Goal: Information Seeking & Learning: Understand process/instructions

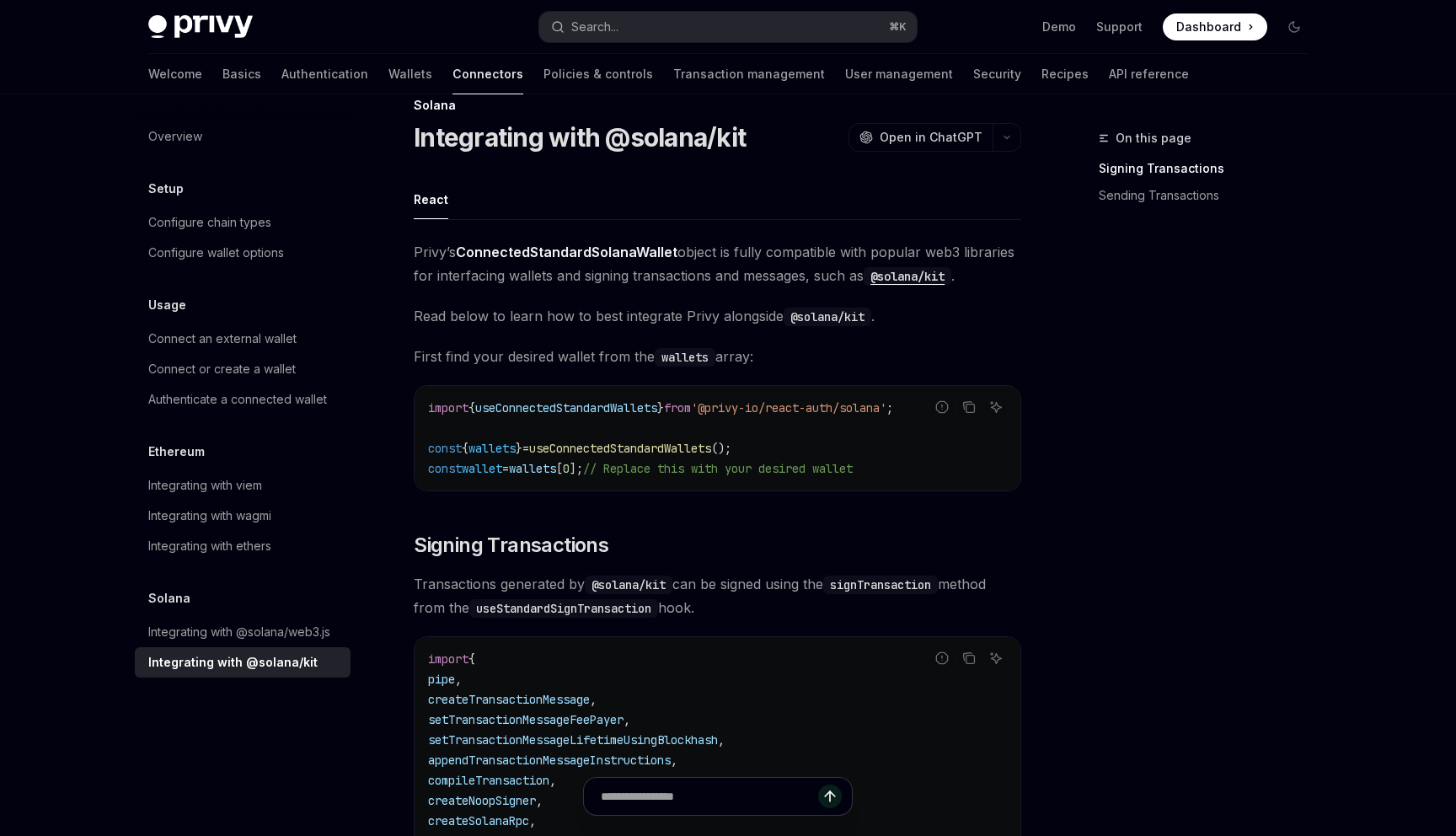
click at [596, 410] on span "useConnectedStandardWallets" at bounding box center [566, 408] width 182 height 15
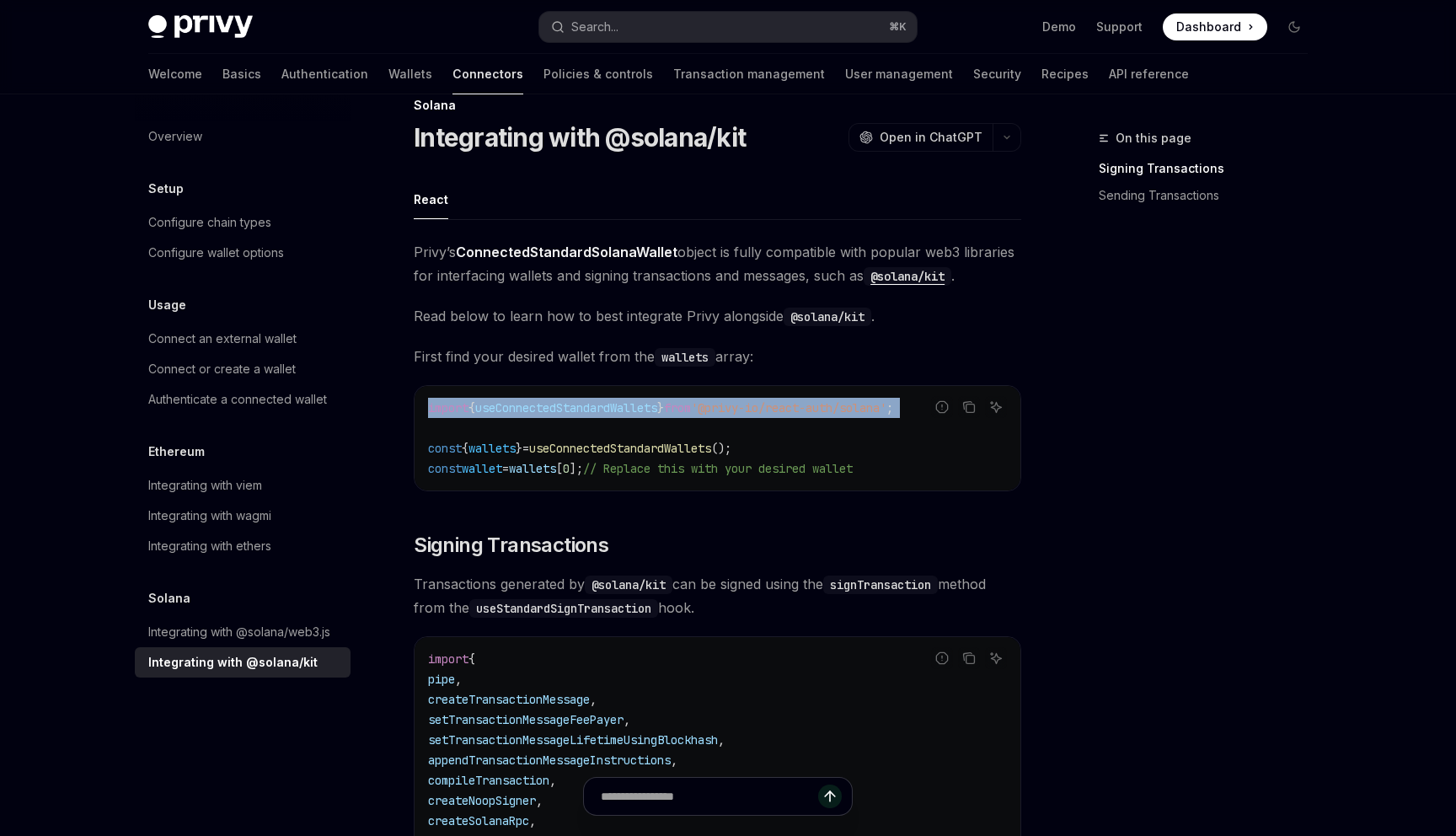
click at [596, 410] on span "useConnectedStandardWallets" at bounding box center [566, 408] width 182 height 15
copy code "import { useConnectedStandardWallets } from '@privy-io/react-auth/solana' ;"
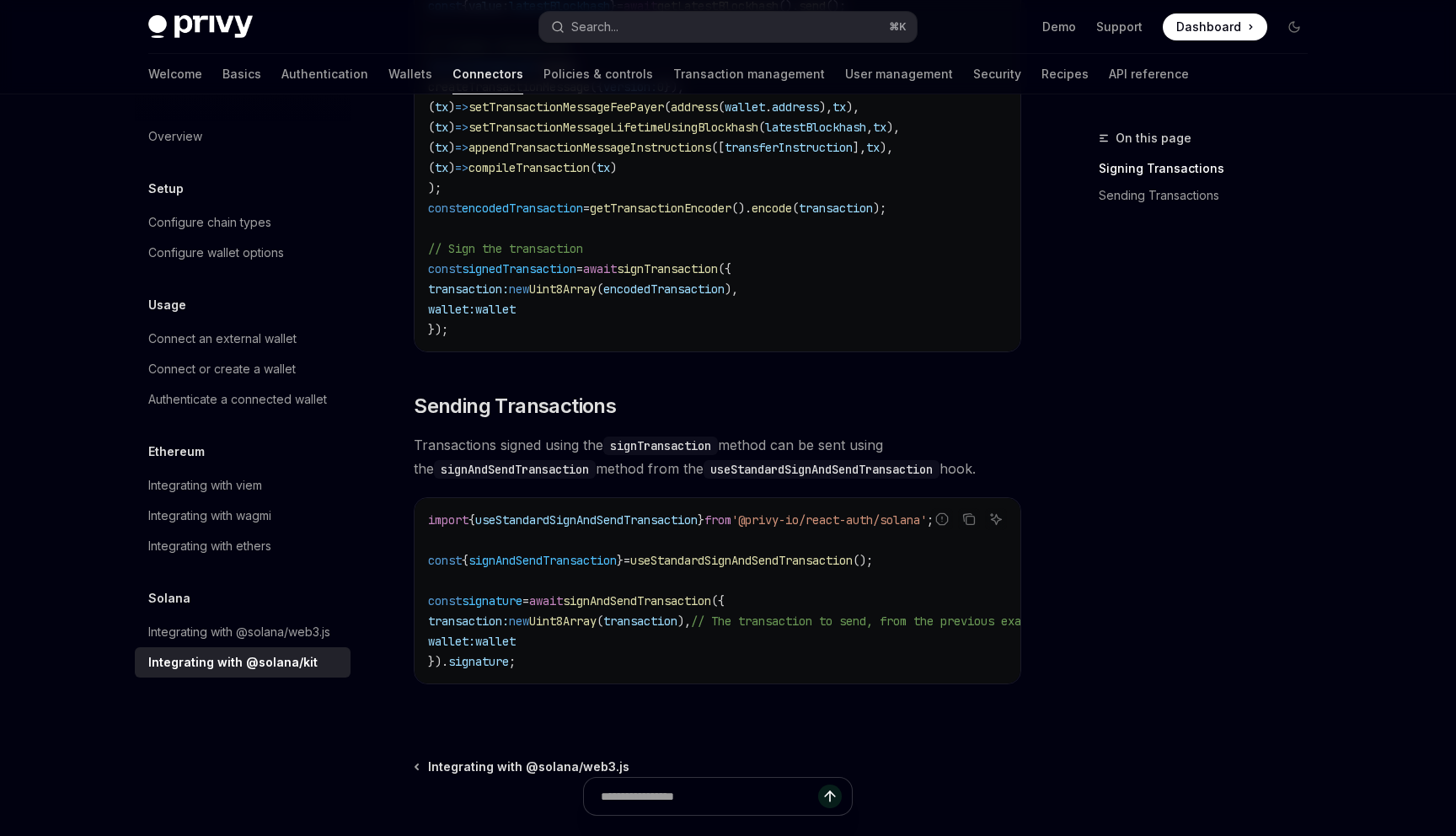
scroll to position [1345, 0]
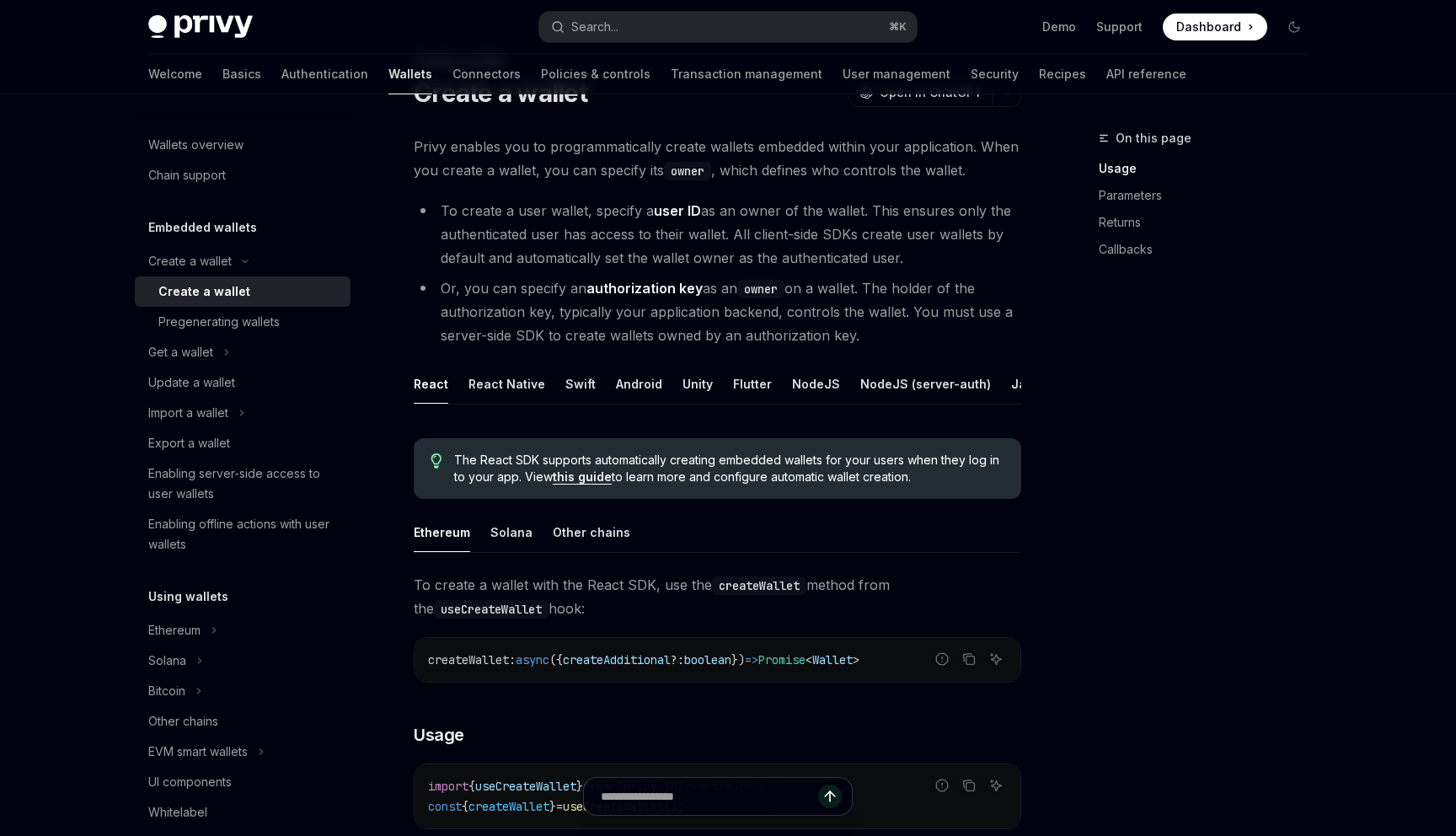
scroll to position [83, 0]
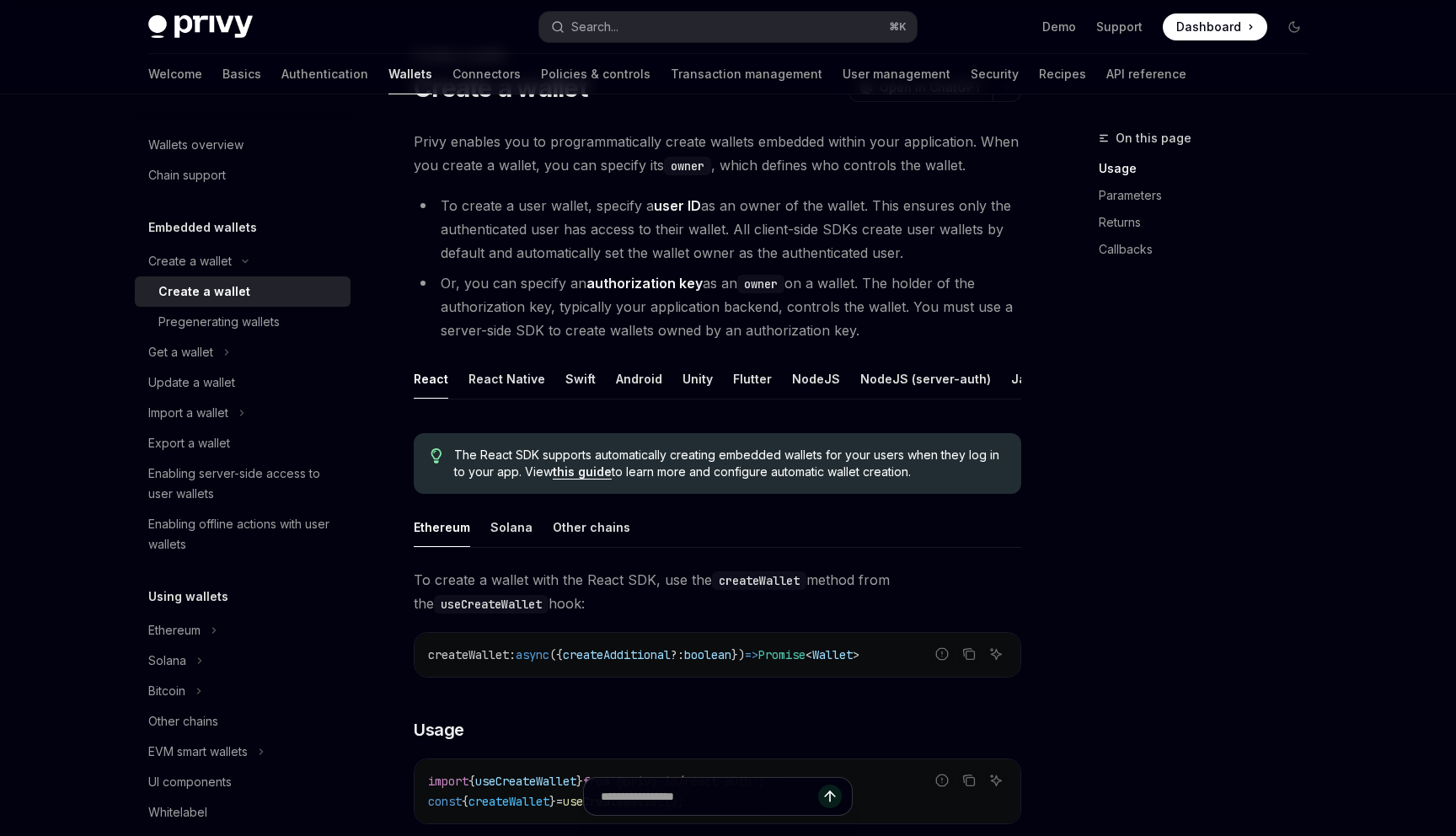
click at [554, 226] on li "To create a user wallet, specify a user ID as an owner of the wallet. This ensu…" at bounding box center [717, 228] width 608 height 70
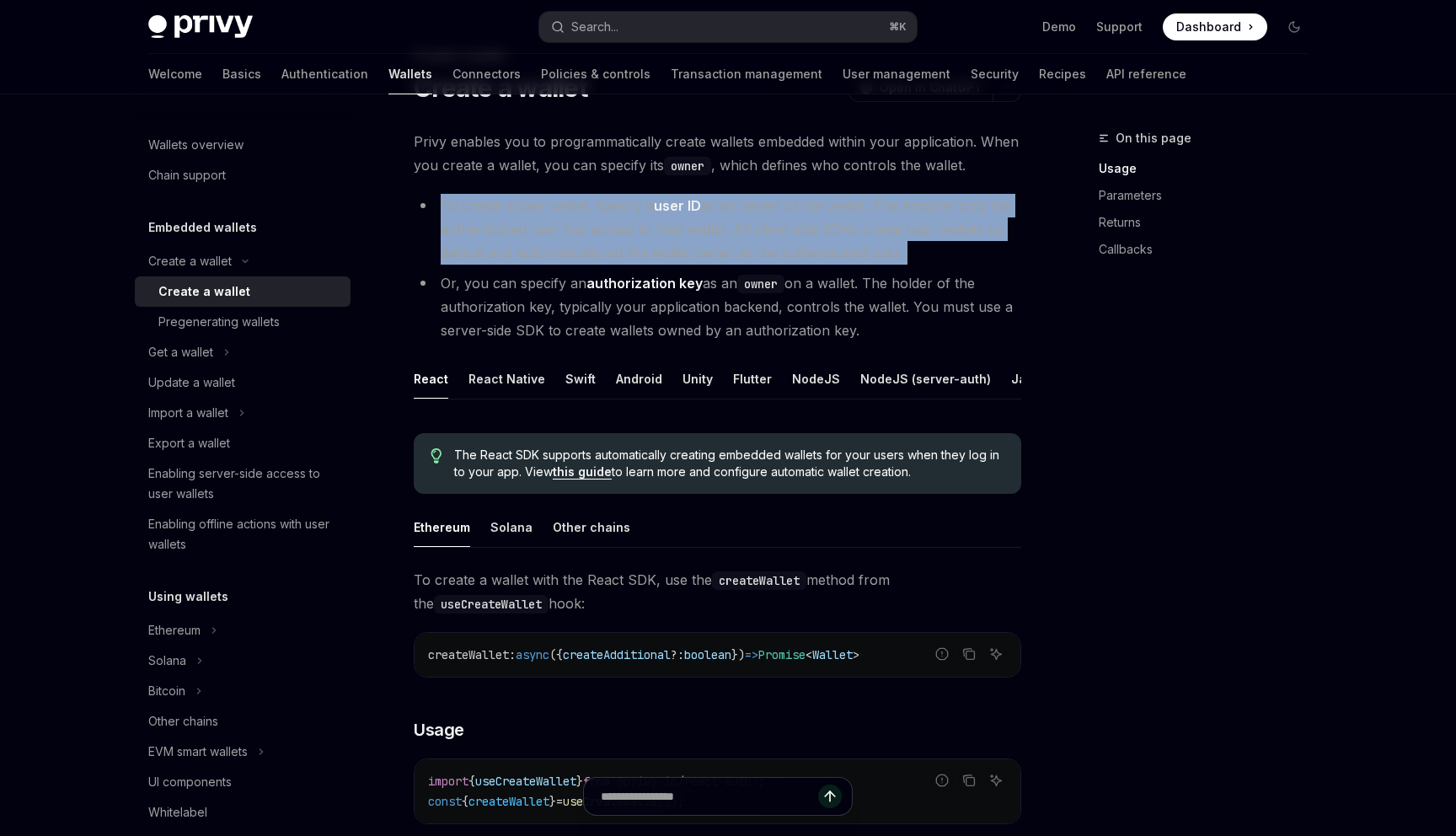
drag, startPoint x: 554, startPoint y: 226, endPoint x: 611, endPoint y: 225, distance: 57.0
click at [611, 225] on li "To create a user wallet, specify a user ID as an owner of the wallet. This ensu…" at bounding box center [717, 228] width 608 height 70
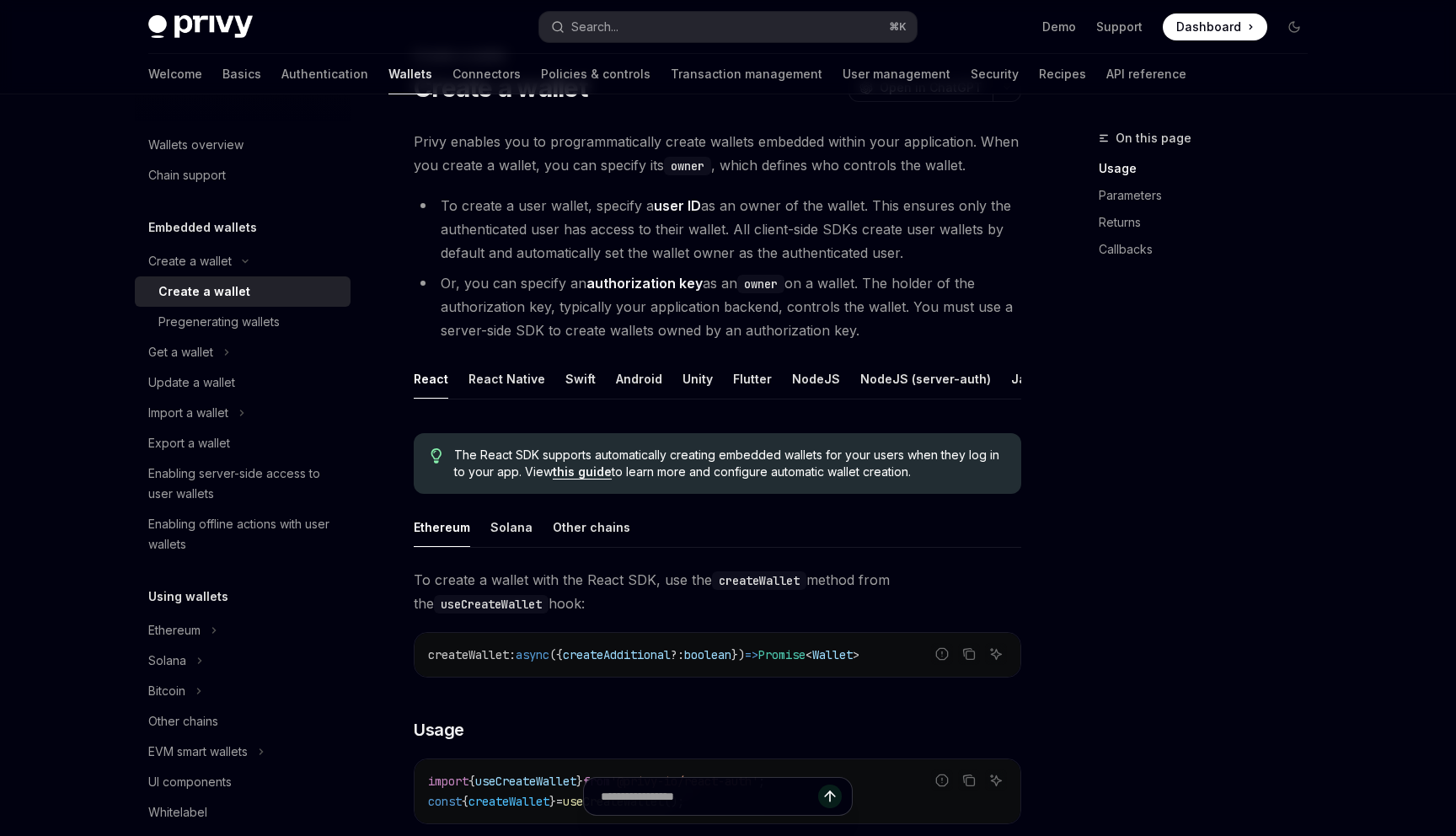
click at [673, 202] on strong "user ID" at bounding box center [677, 206] width 47 height 17
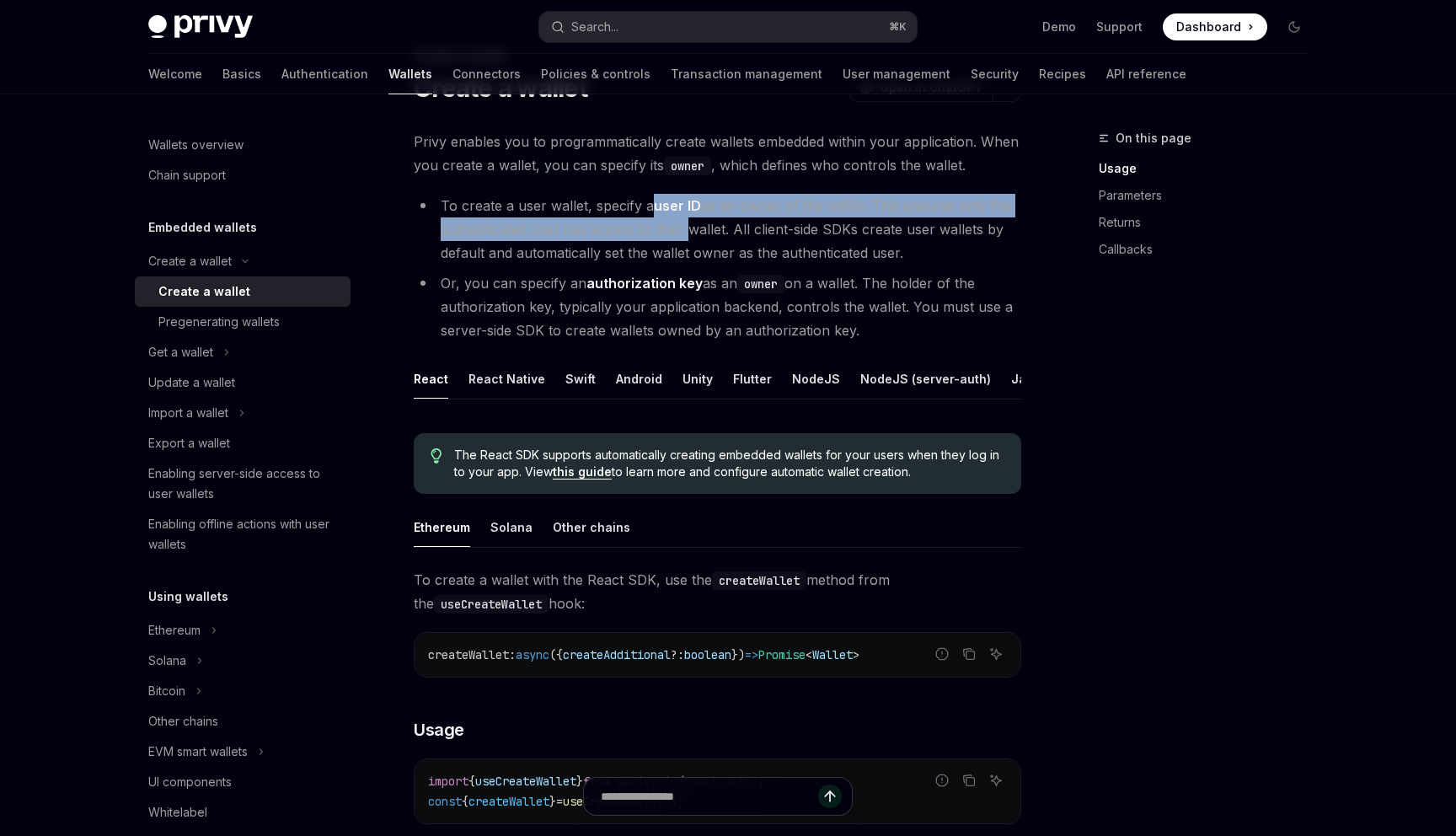
drag, startPoint x: 673, startPoint y: 202, endPoint x: 672, endPoint y: 240, distance: 38.0
click at [673, 240] on li "To create a user wallet, specify a user ID as an owner of the wallet. This ensu…" at bounding box center [717, 228] width 608 height 70
click at [672, 240] on li "To create a user wallet, specify a user ID as an owner of the wallet. This ensu…" at bounding box center [717, 228] width 608 height 70
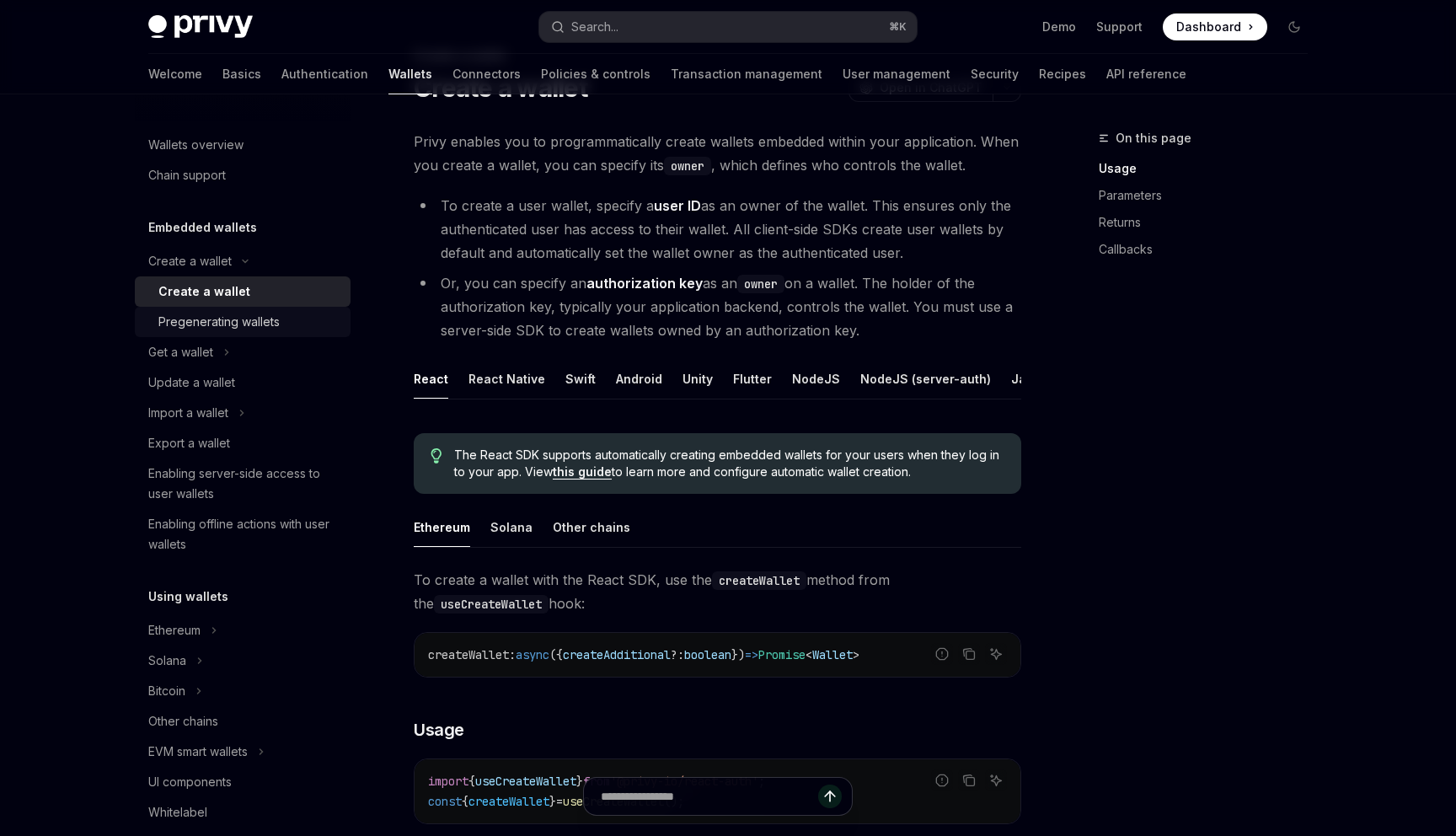
click at [282, 309] on link "Pregenerating wallets" at bounding box center [242, 321] width 216 height 30
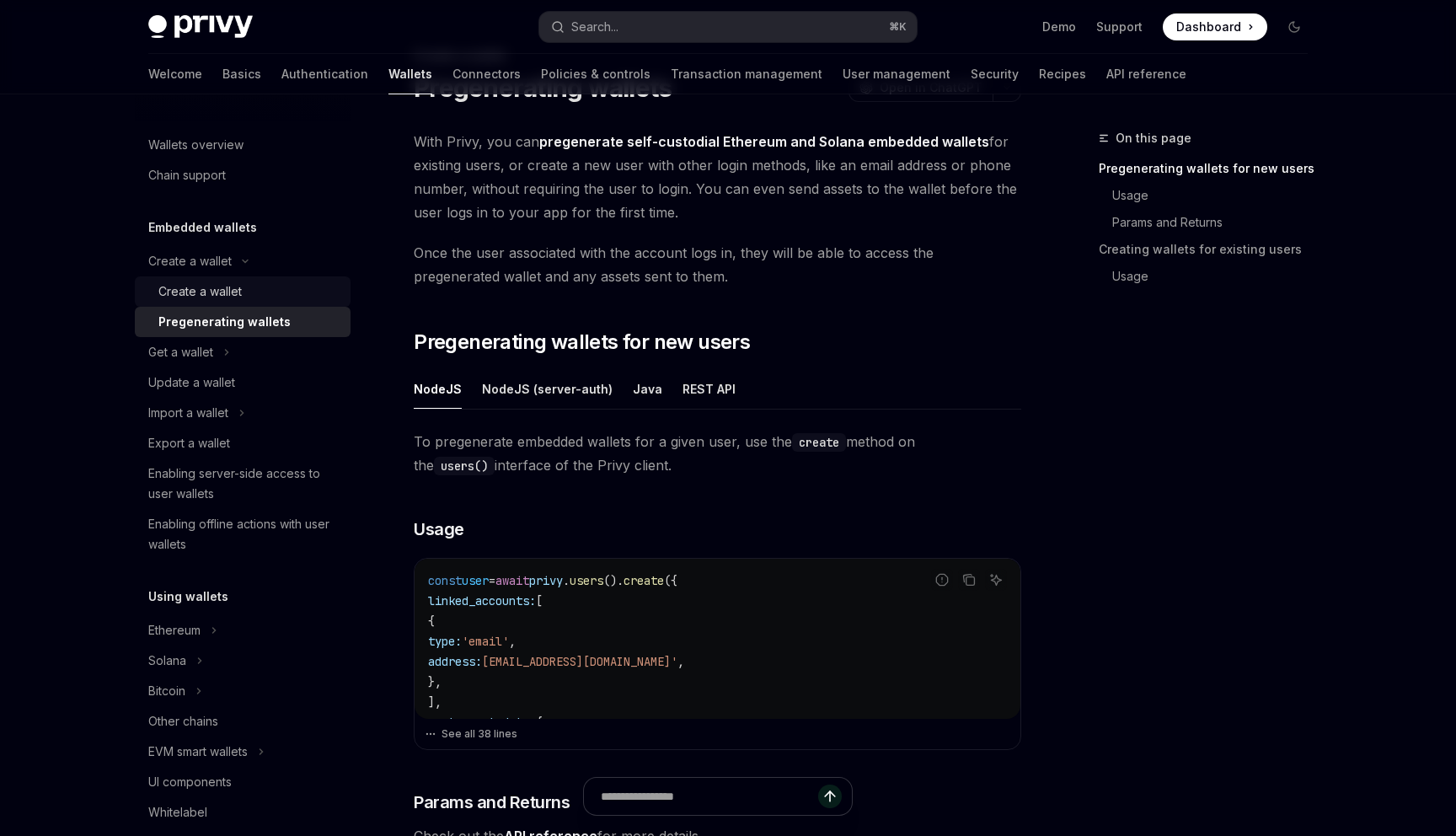
click at [268, 288] on div "Create a wallet" at bounding box center [250, 292] width 182 height 21
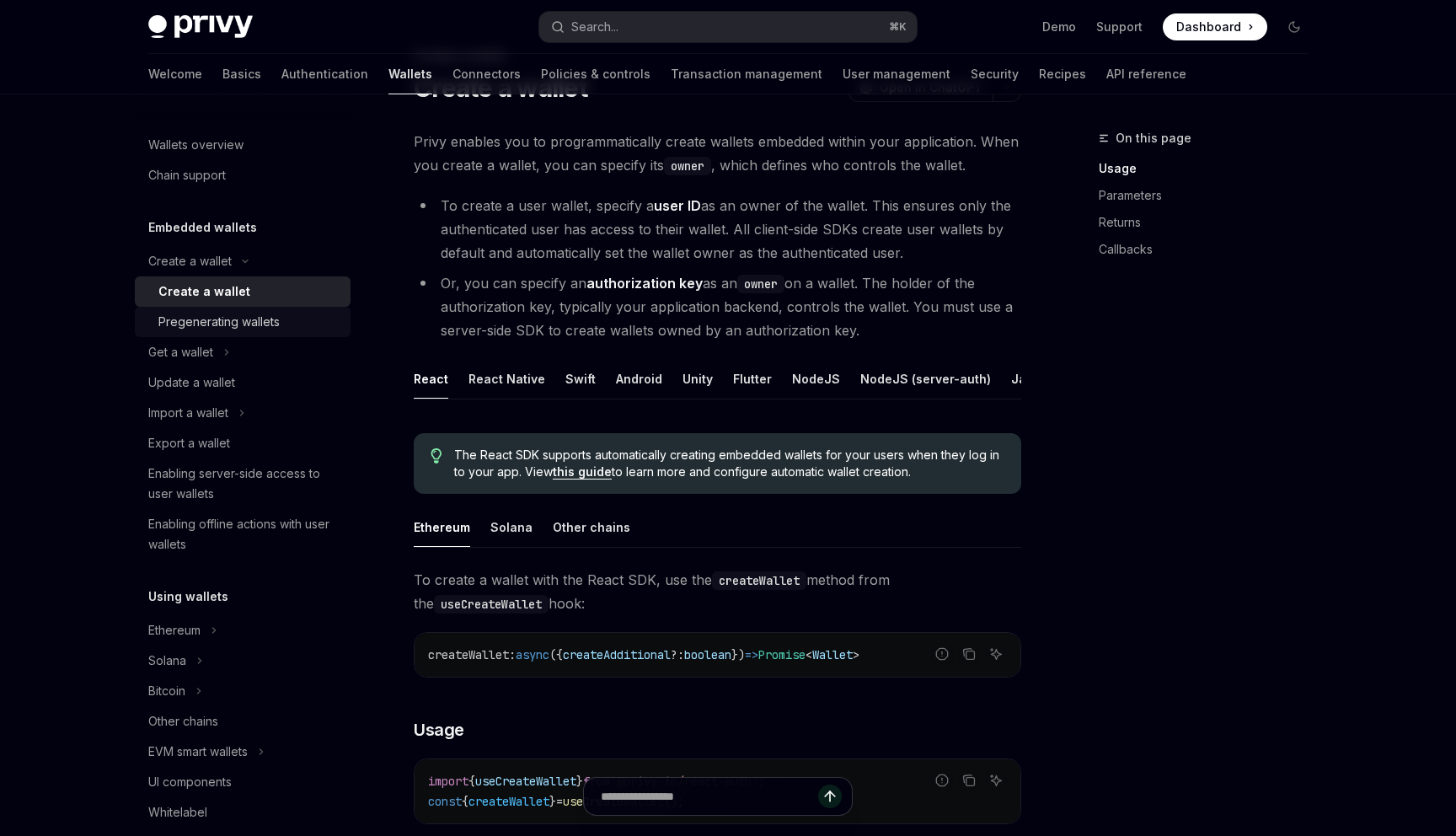
click at [274, 306] on link "Pregenerating wallets" at bounding box center [242, 321] width 216 height 30
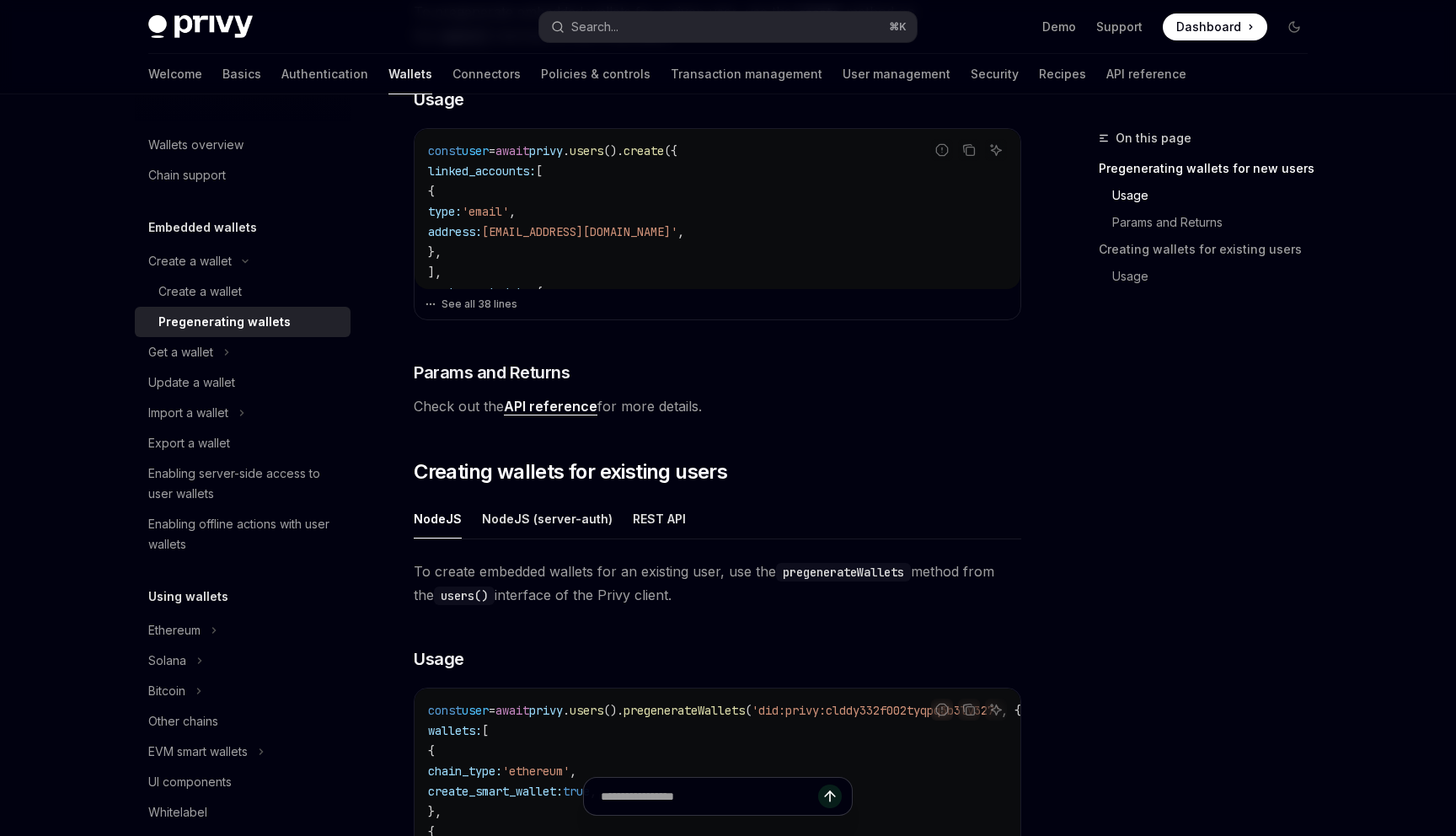
scroll to position [461, 0]
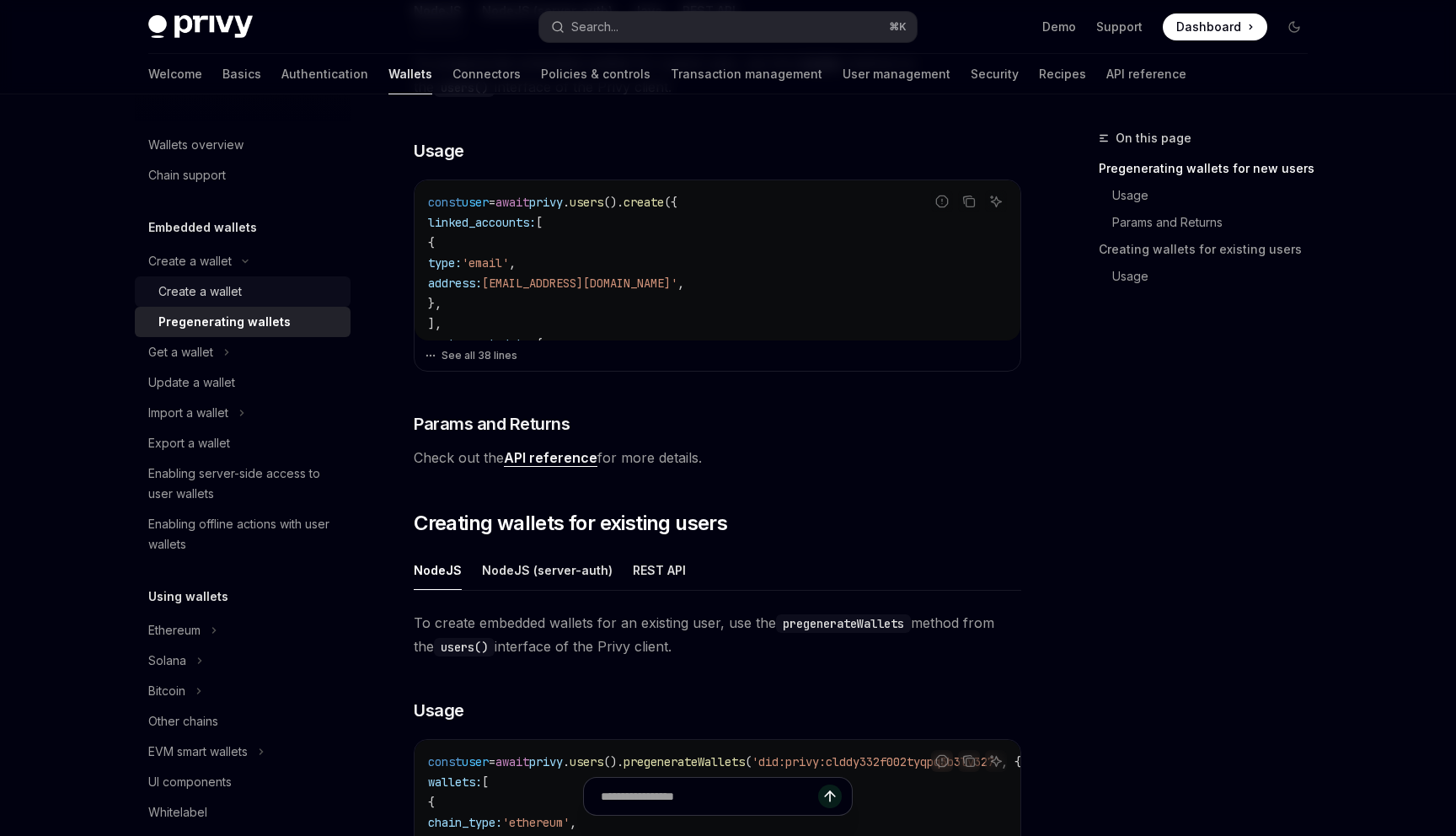
click at [287, 280] on link "Create a wallet" at bounding box center [242, 291] width 216 height 30
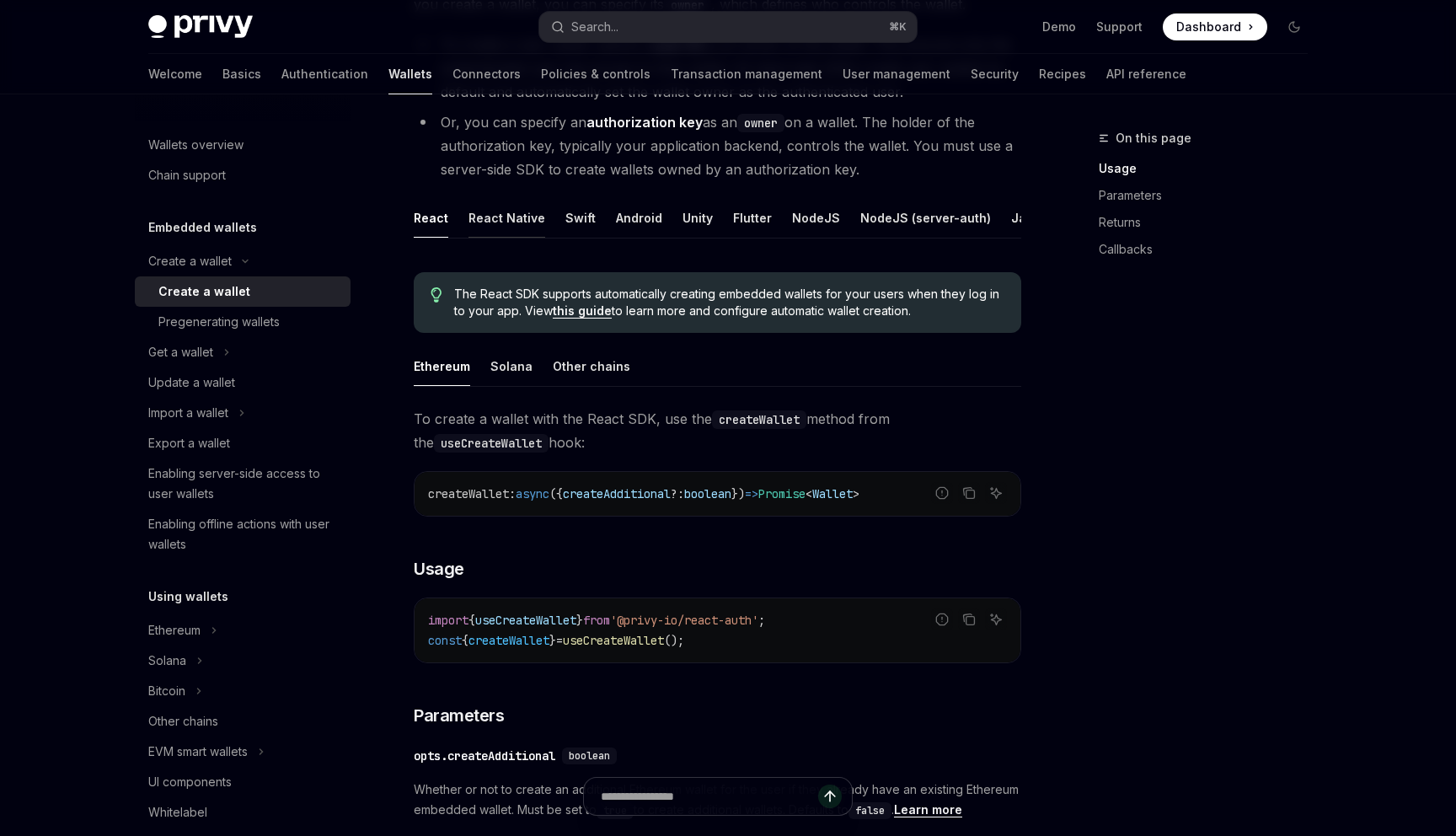
scroll to position [298, 0]
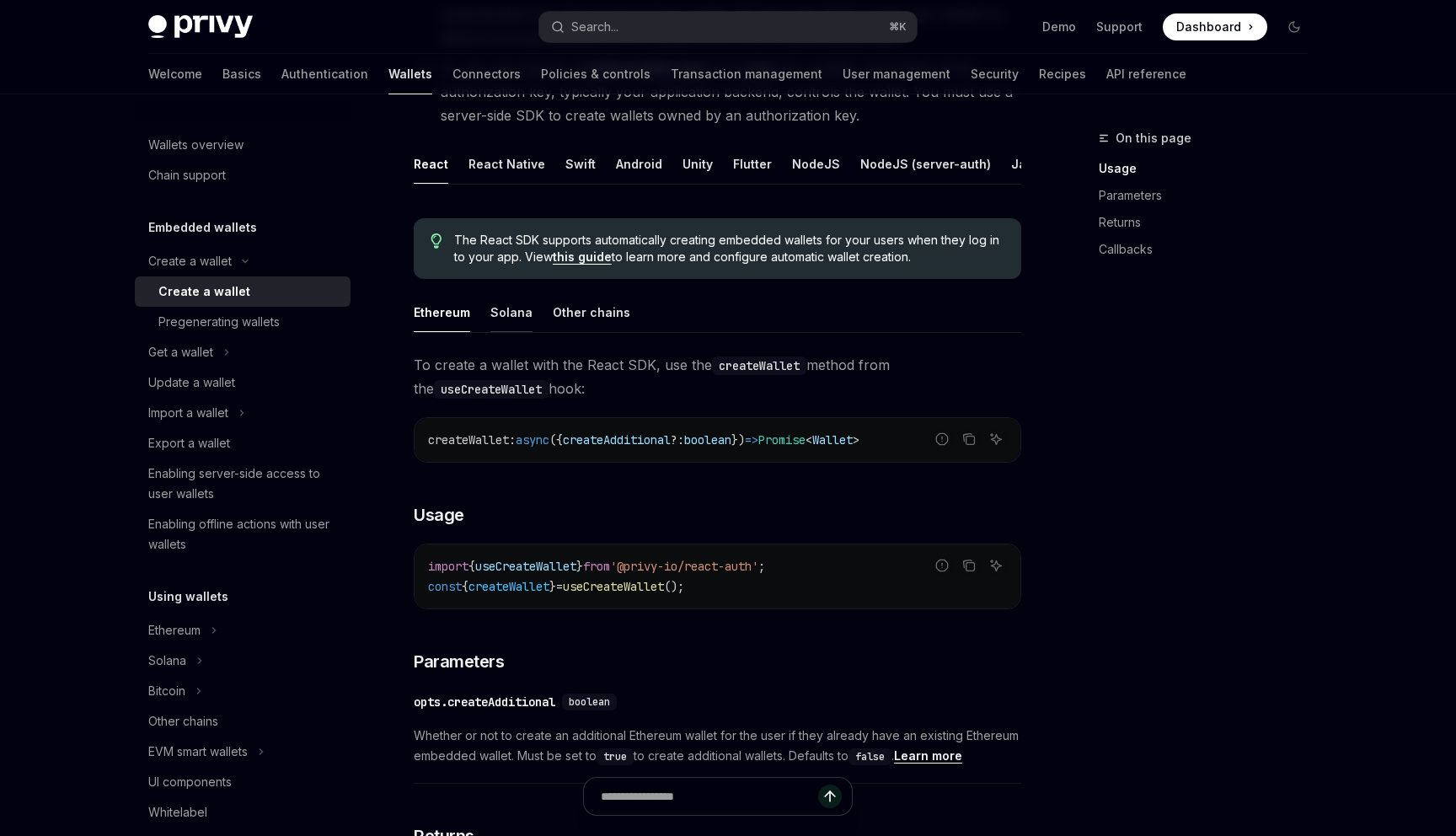
click at [513, 314] on div "Solana" at bounding box center [511, 312] width 42 height 39
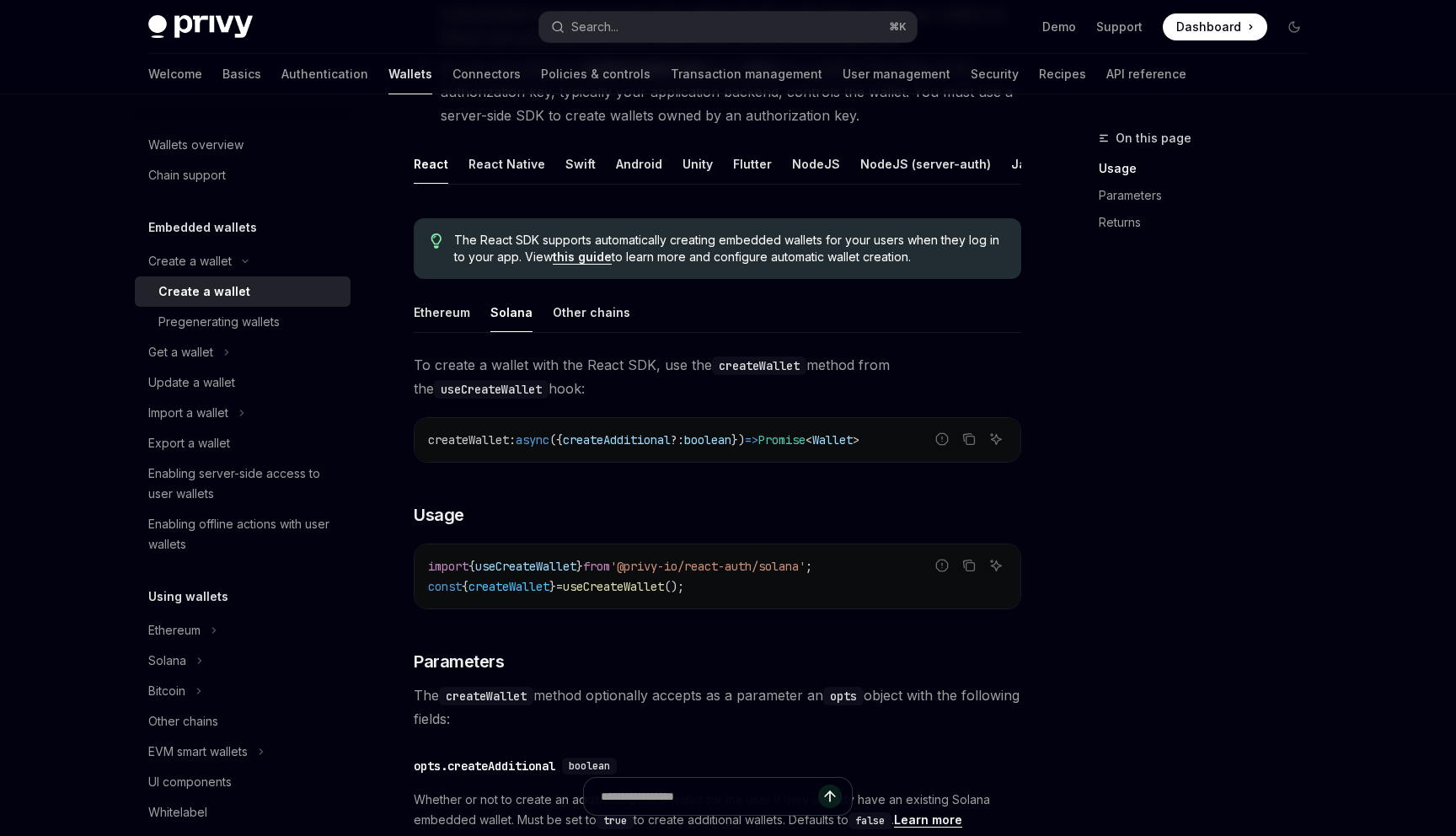
click at [469, 317] on ul "Ethereum Solana Other chains" at bounding box center [717, 312] width 608 height 40
click at [507, 317] on div "Solana" at bounding box center [511, 312] width 42 height 39
click at [461, 319] on div "Ethereum" at bounding box center [441, 312] width 56 height 39
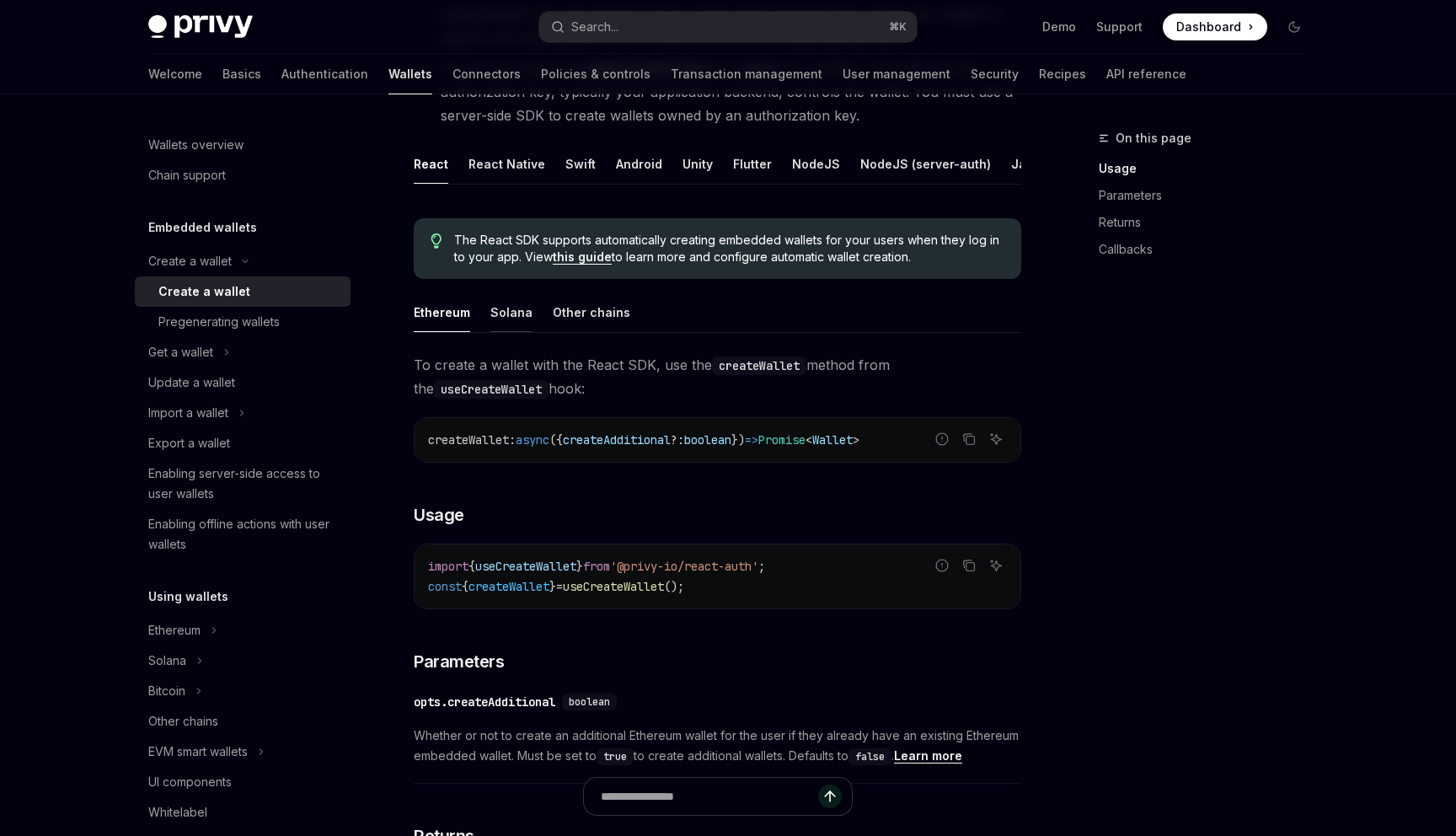
click at [490, 318] on div "Solana" at bounding box center [511, 312] width 42 height 39
type textarea "*"
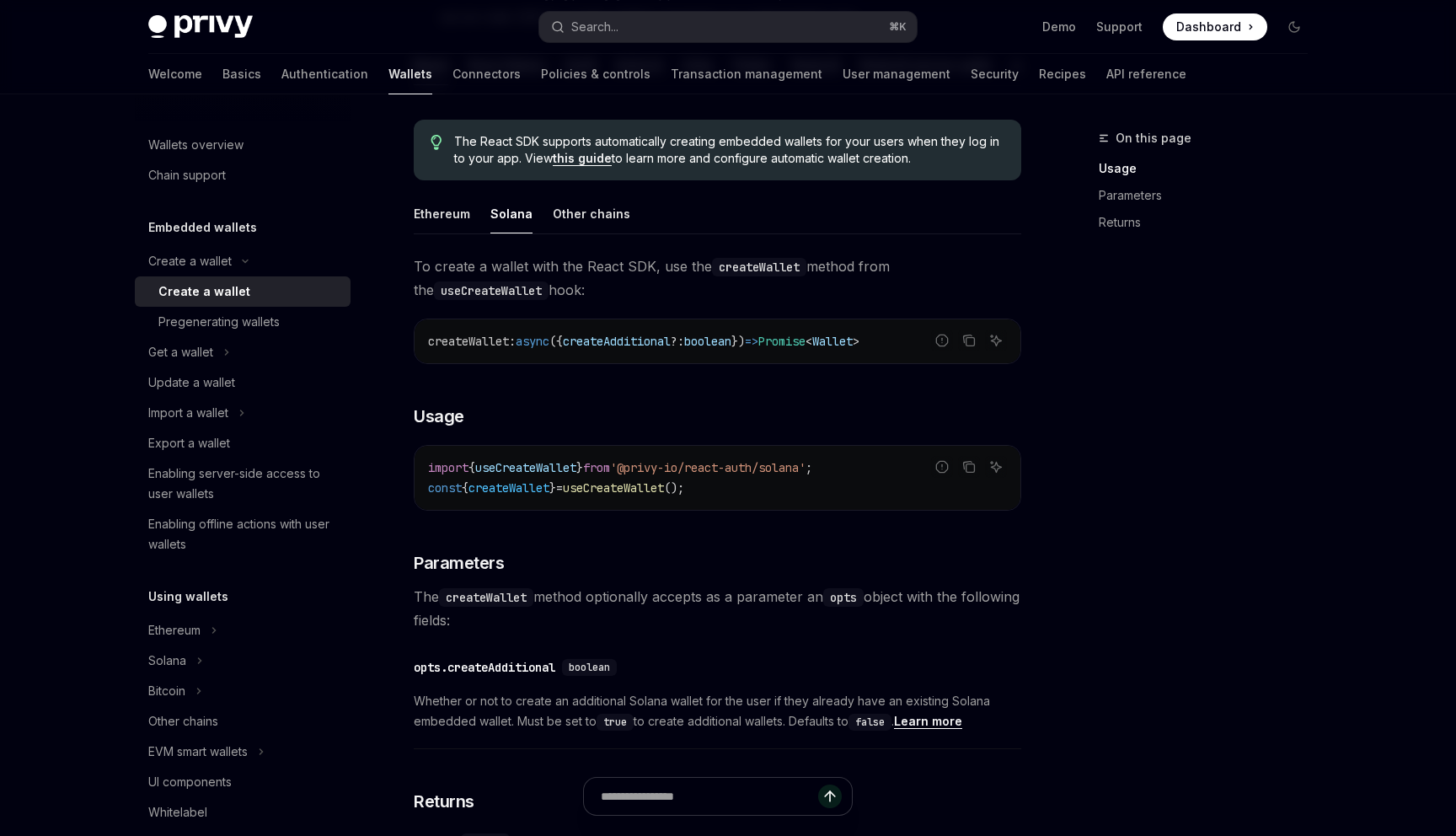
scroll to position [390, 0]
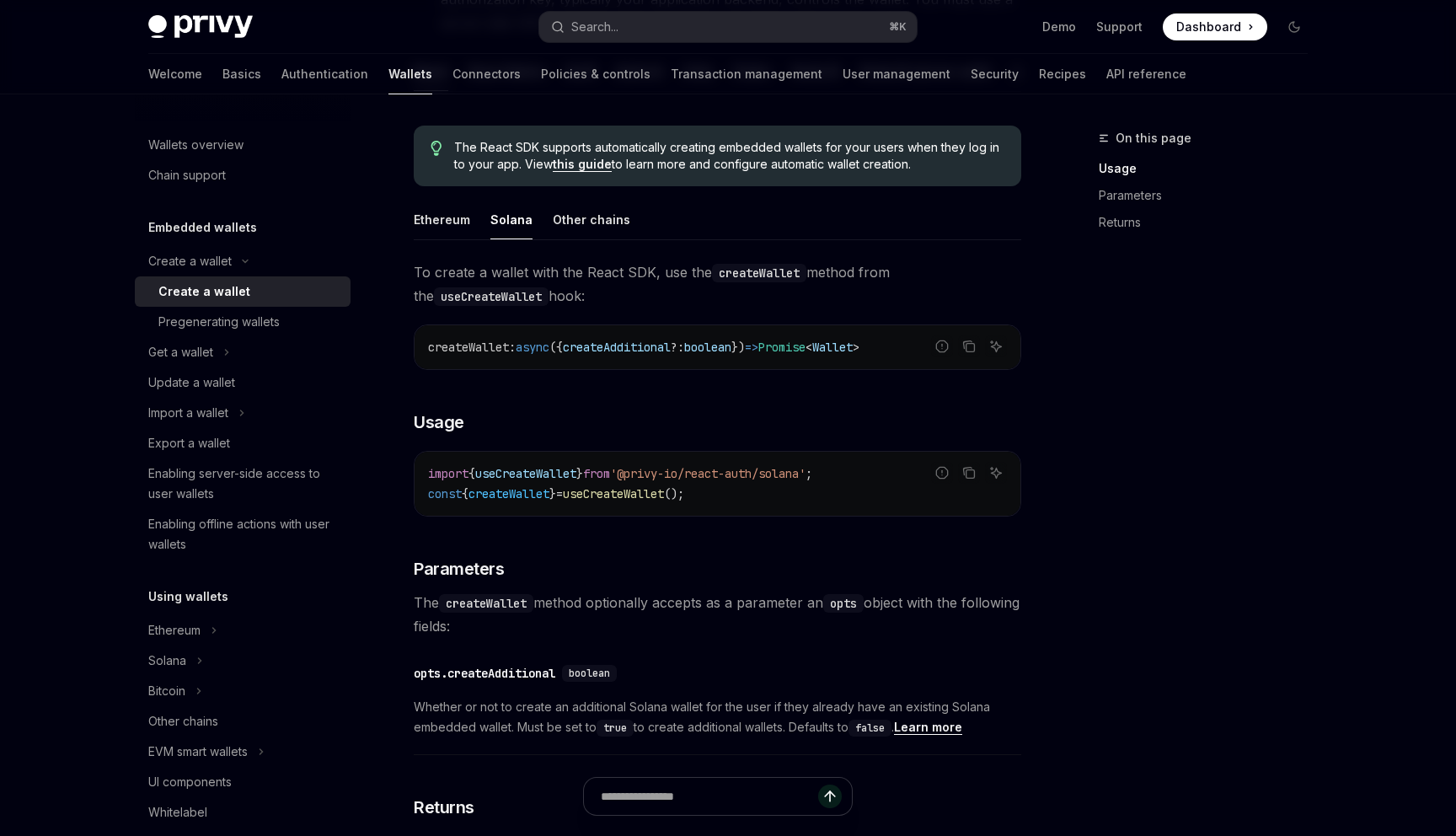
click at [683, 468] on span "'@privy-io/react-auth/solana'" at bounding box center [707, 473] width 195 height 15
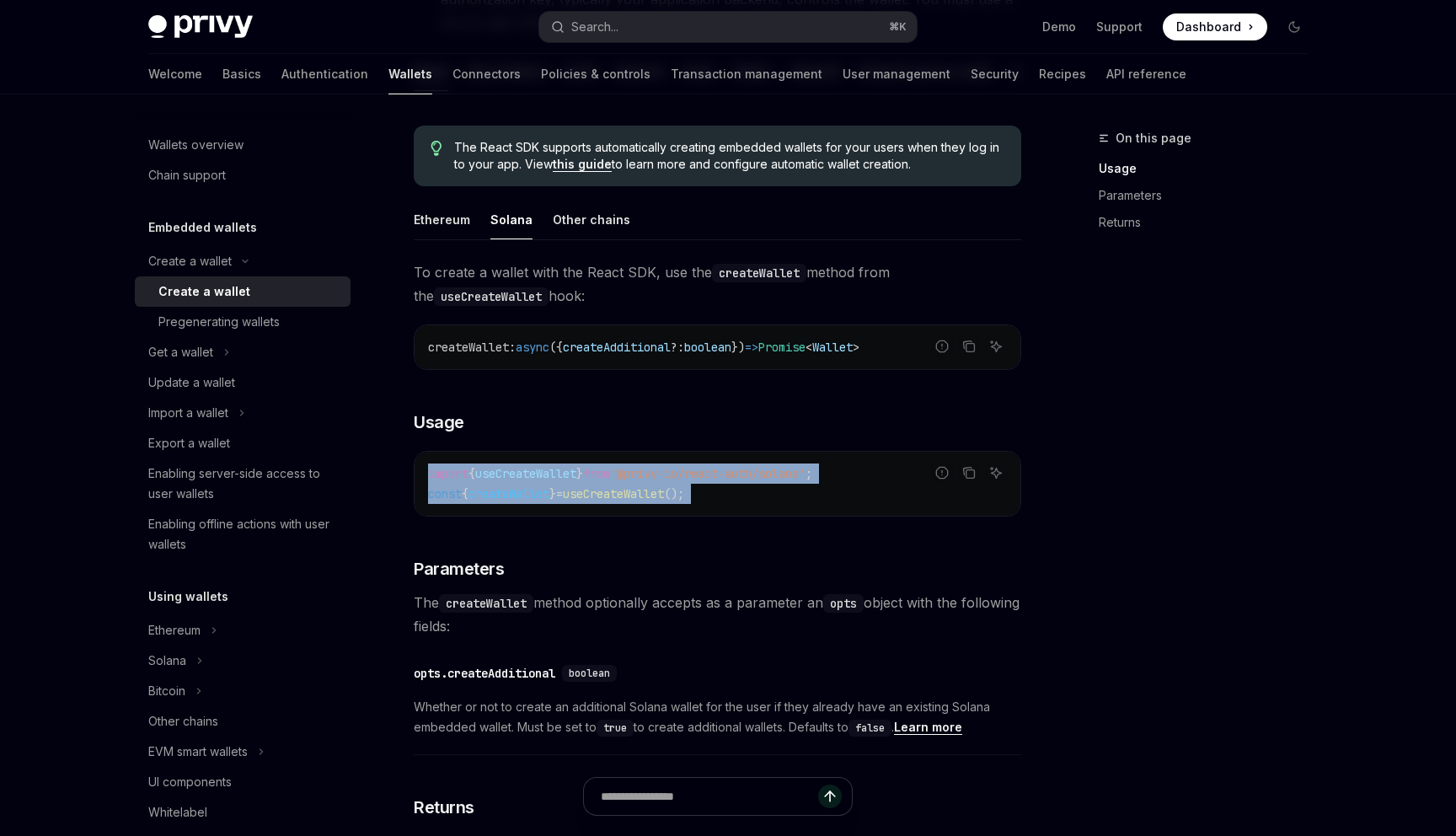
drag, startPoint x: 683, startPoint y: 468, endPoint x: 693, endPoint y: 491, distance: 25.1
click at [693, 491] on code "import { useCreateWallet } from '@privy-io/react-auth/solana' ; const { createW…" at bounding box center [718, 483] width 579 height 40
click at [684, 486] on span "();" at bounding box center [674, 493] width 21 height 15
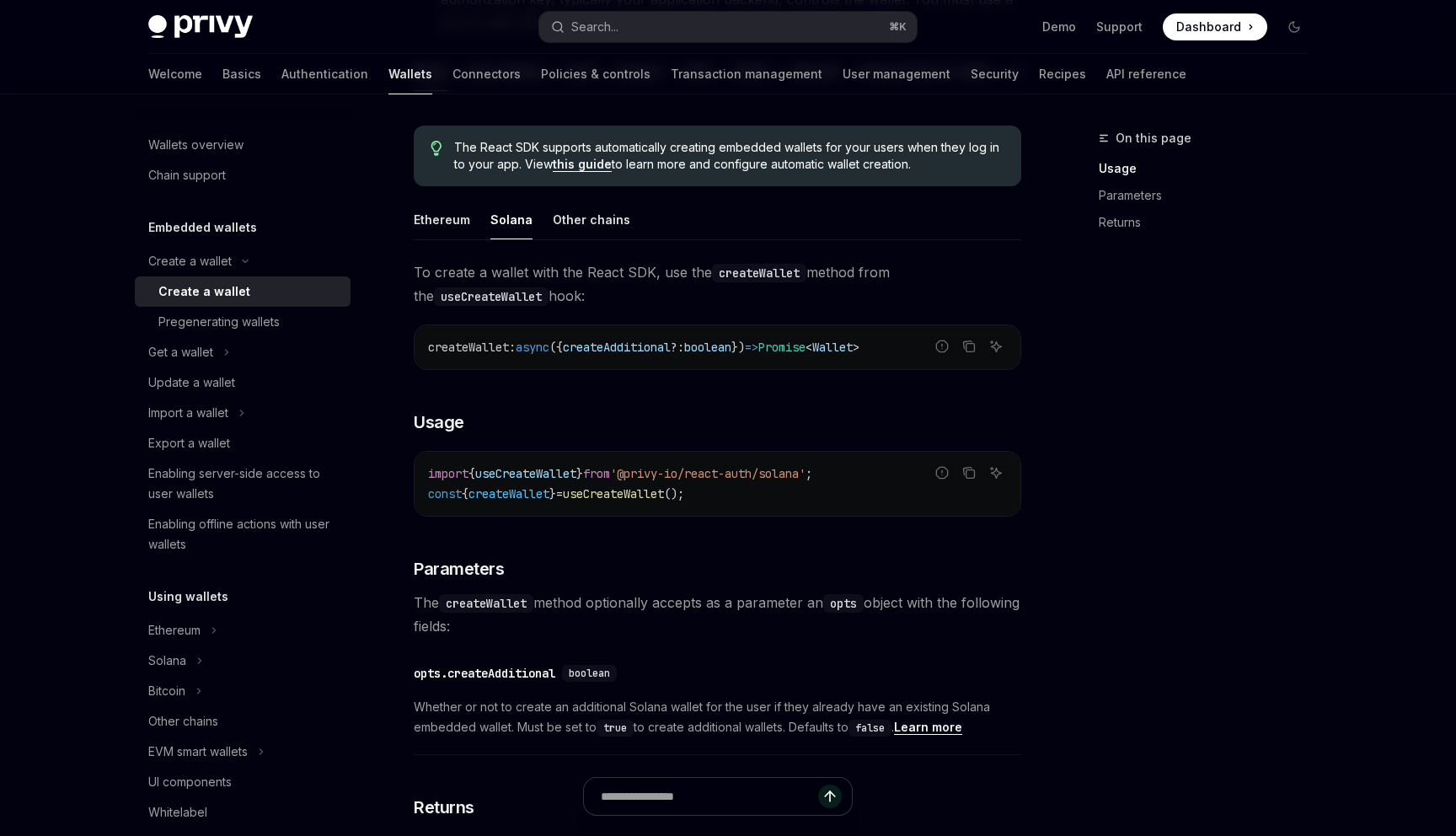
click at [648, 474] on span "'@privy-io/react-auth/solana'" at bounding box center [707, 473] width 195 height 15
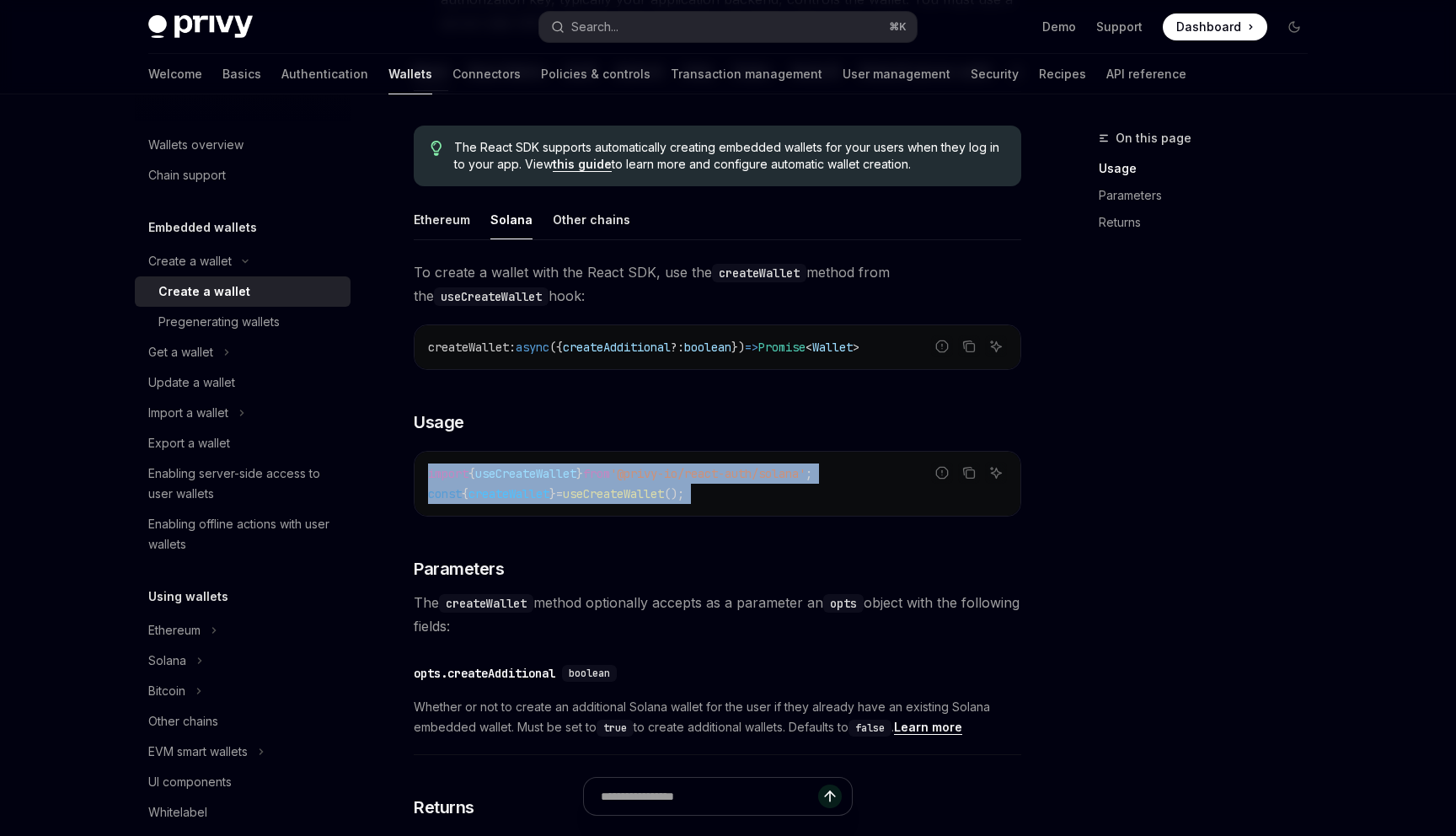
drag, startPoint x: 648, startPoint y: 474, endPoint x: 648, endPoint y: 492, distance: 18.0
click at [648, 492] on code "import { useCreateWallet } from '@privy-io/react-auth/solana' ; const { createW…" at bounding box center [718, 483] width 579 height 40
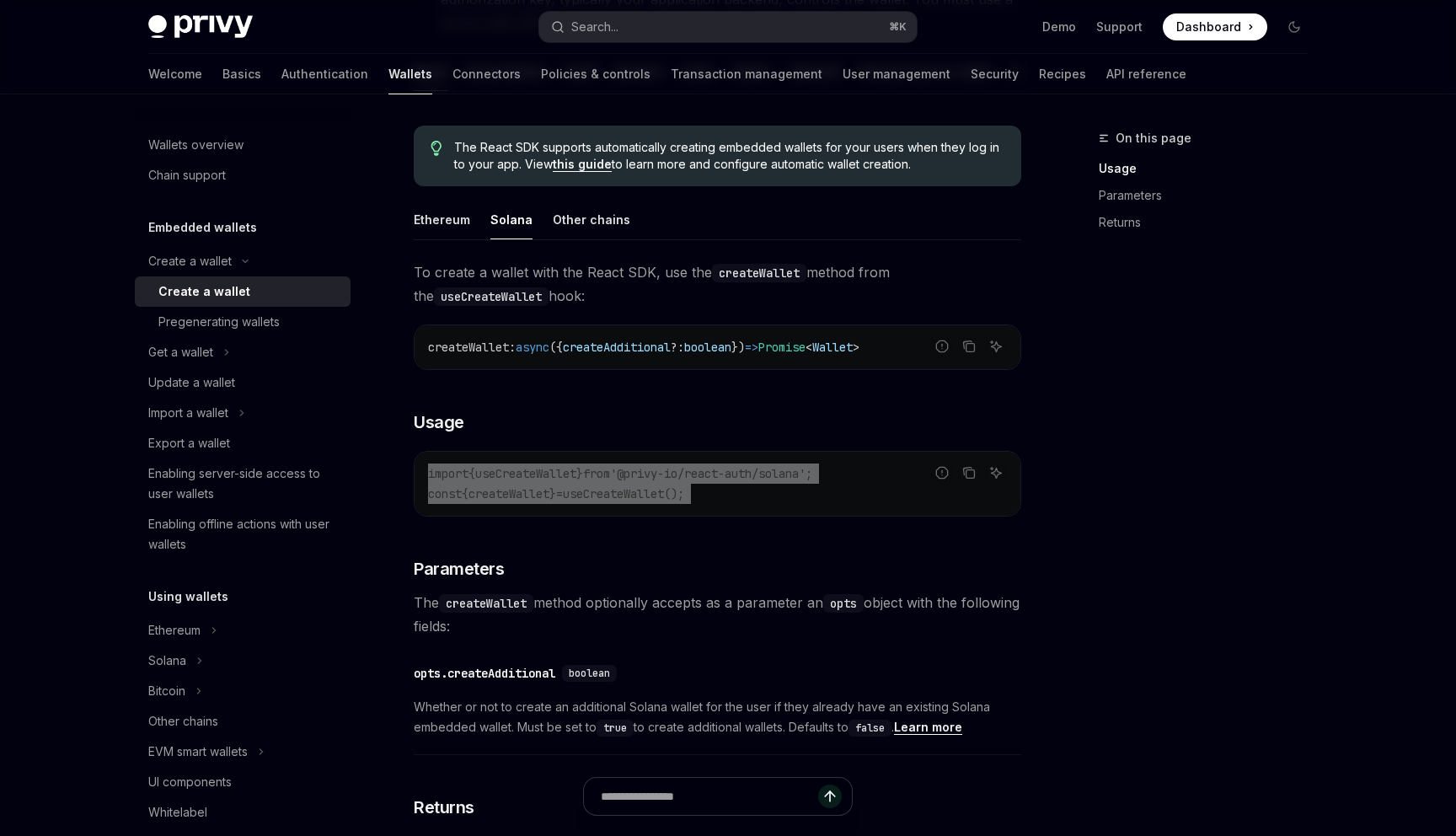
scroll to position [744, 0]
